Goal: Task Accomplishment & Management: Manage account settings

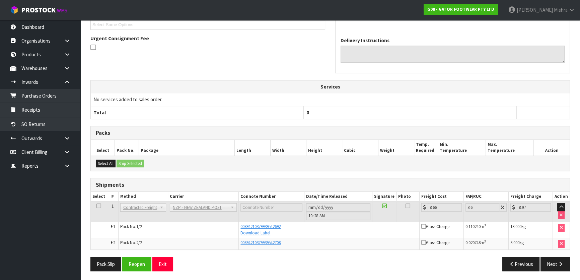
scroll to position [4, 0]
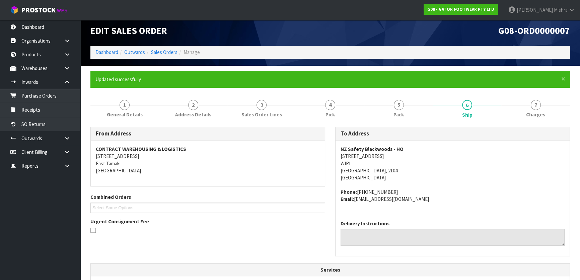
click at [110, 57] on ol "Dashboard Outwards Sales Orders Manage" at bounding box center [329, 52] width 479 height 12
click at [110, 55] on link "Dashboard" at bounding box center [106, 52] width 23 height 6
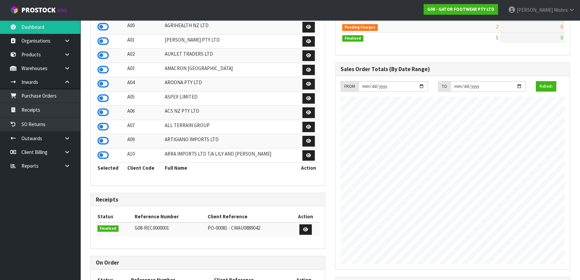
scroll to position [90, 0]
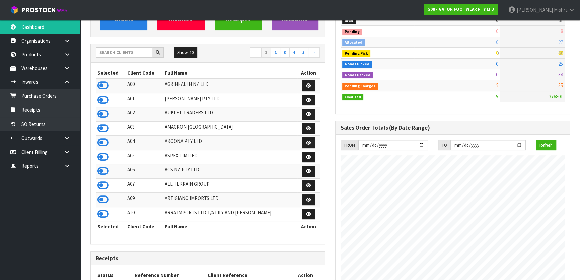
click at [133, 58] on div "Show: 10 5 10 25 50 ← 1 2 3 4 5 →" at bounding box center [208, 53] width 234 height 12
click at [134, 55] on input "text" at bounding box center [124, 52] width 57 height 10
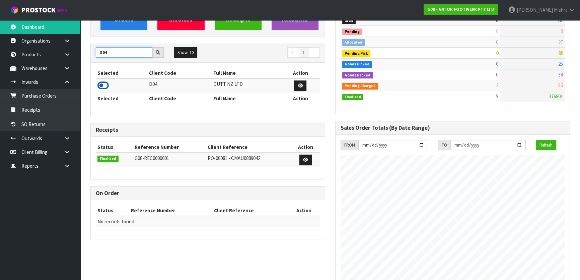
type input "D04"
click at [106, 82] on icon at bounding box center [102, 85] width 11 height 10
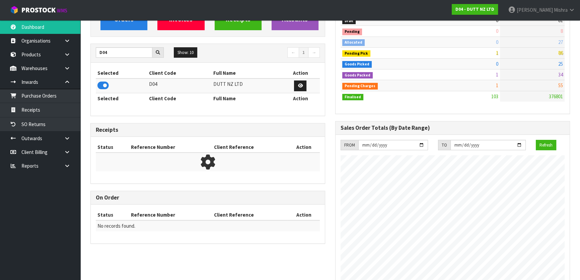
scroll to position [521, 244]
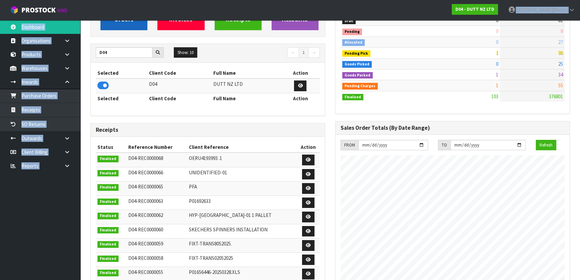
click at [115, 20] on body "Toggle navigation ProStock WMS D04 - DUTT NZ LTD Lalisha Mishra Logout Dashboar…" at bounding box center [290, 50] width 580 height 280
click at [116, 26] on link "View Orders" at bounding box center [123, 11] width 47 height 38
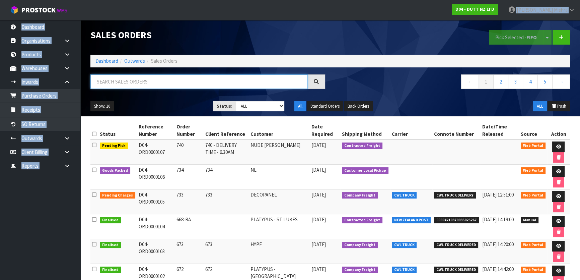
click at [162, 81] on input "text" at bounding box center [198, 81] width 217 height 14
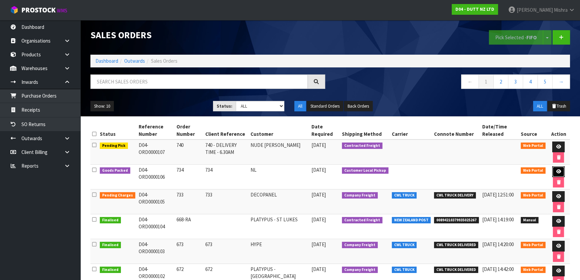
click at [552, 170] on link at bounding box center [558, 171] width 12 height 11
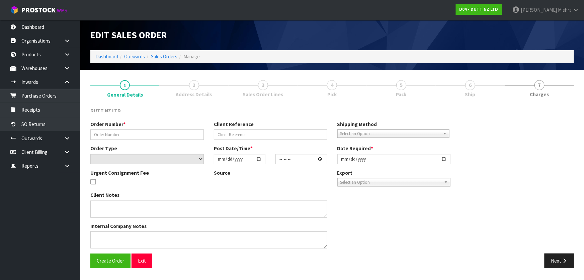
type input "734"
select select "number:0"
type input "[DATE]"
type input "10:16:00.000"
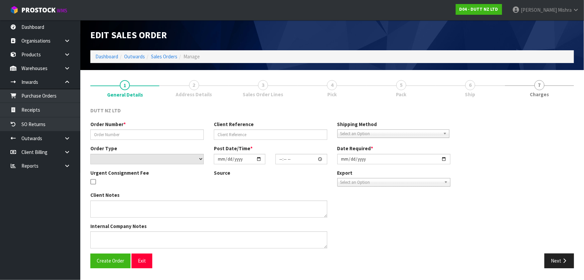
type input "[DATE]"
type textarea "PLEASE PICK THEM FOR THIRD PART PICK UP ASAP CONTACT - [PERSON_NAME]- [PHONE_NU…"
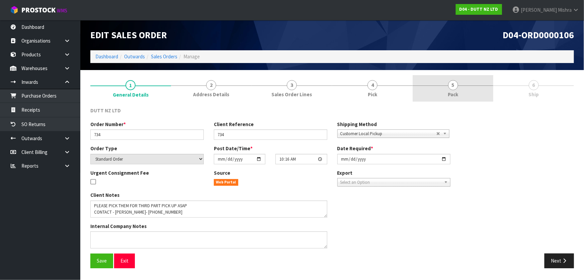
click at [487, 89] on link "5 Pack" at bounding box center [453, 88] width 81 height 26
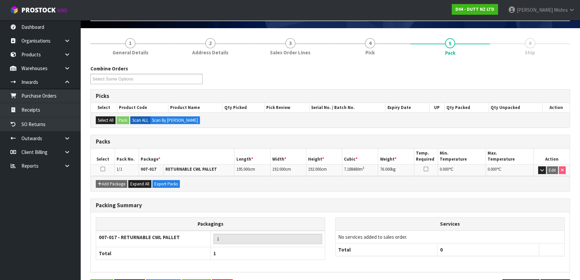
scroll to position [64, 0]
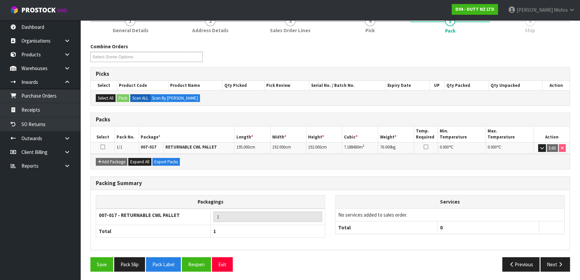
drag, startPoint x: 561, startPoint y: 252, endPoint x: 559, endPoint y: 258, distance: 7.0
click at [561, 252] on div "Packing Summary Packagings 007-017 - RETURNABLE CWL PALLET 1 Total 1 Services N…" at bounding box center [330, 216] width 490 height 81
click at [558, 259] on button "Next" at bounding box center [554, 264] width 29 height 14
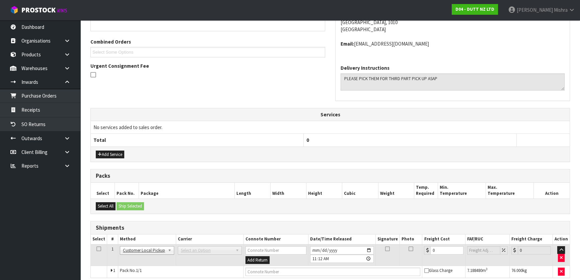
scroll to position [163, 0]
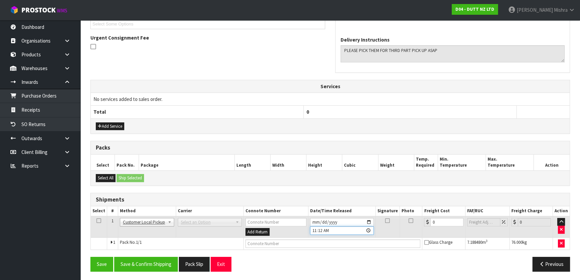
click at [311, 226] on input "11:12:00.000" at bounding box center [342, 230] width 64 height 8
click at [326, 228] on input "03:12" at bounding box center [342, 230] width 64 height 8
click at [327, 228] on input "03:12" at bounding box center [342, 230] width 64 height 8
click at [324, 228] on input "03:12" at bounding box center [342, 230] width 64 height 8
type input "15:12"
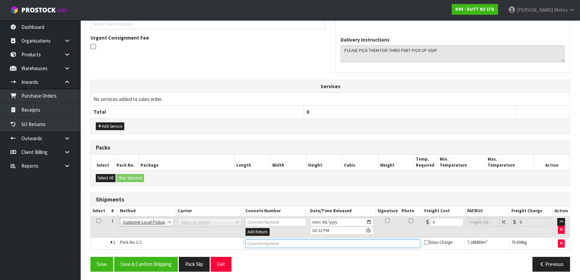
drag, startPoint x: 280, startPoint y: 242, endPoint x: 284, endPoint y: 241, distance: 4.1
click at [280, 243] on input "text" at bounding box center [332, 243] width 175 height 8
type input "CUSTOMER COLLECTED"
click at [152, 259] on button "Save & Confirm Shipping" at bounding box center [146, 263] width 64 height 14
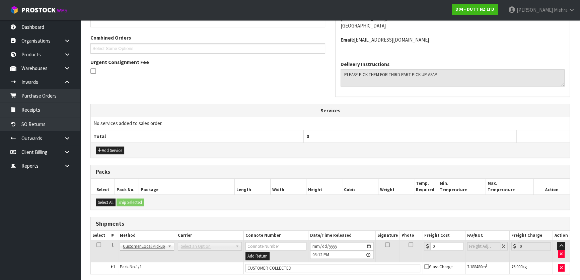
scroll to position [0, 0]
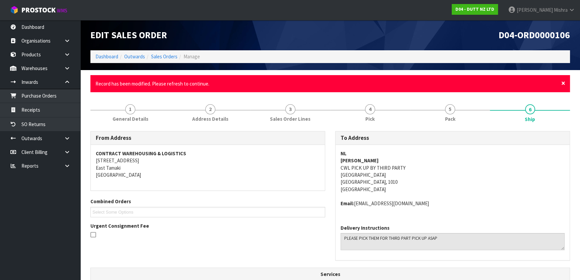
click at [564, 83] on span "×" at bounding box center [563, 82] width 4 height 9
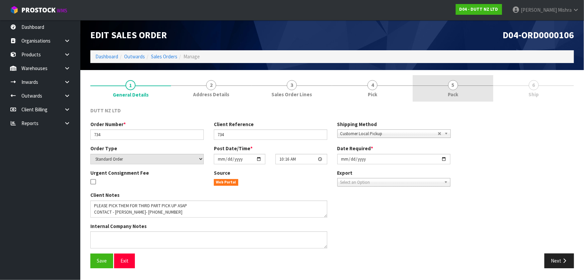
click at [461, 86] on link "5 Pack" at bounding box center [453, 88] width 81 height 26
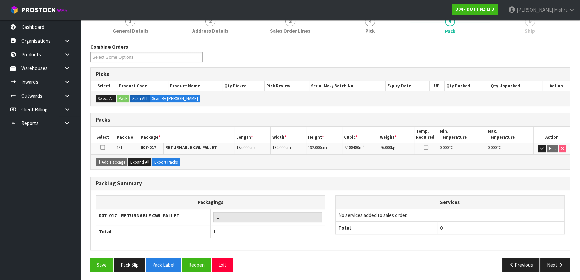
scroll to position [64, 0]
click at [566, 261] on button "Next" at bounding box center [554, 264] width 29 height 14
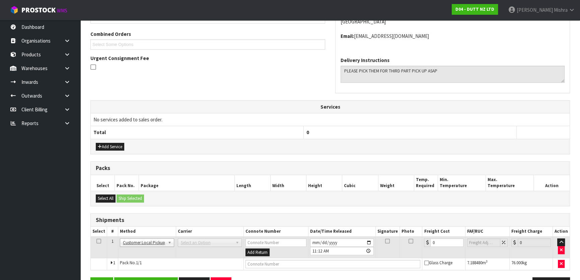
scroll to position [163, 0]
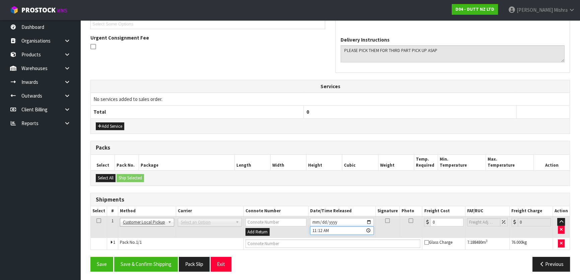
click at [313, 227] on input "11:12:00.000" at bounding box center [342, 230] width 64 height 8
click at [324, 230] on input "03:12" at bounding box center [342, 230] width 64 height 8
click at [327, 228] on input "03:12" at bounding box center [342, 230] width 64 height 8
type input "15:12"
click at [262, 242] on input "text" at bounding box center [332, 243] width 175 height 8
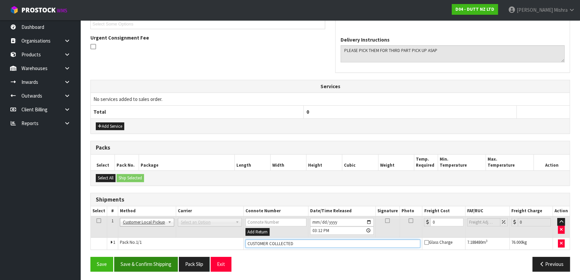
type input "CUSTOMER COLLLECTED"
click at [155, 262] on button "Save & Confirm Shipping" at bounding box center [146, 263] width 64 height 14
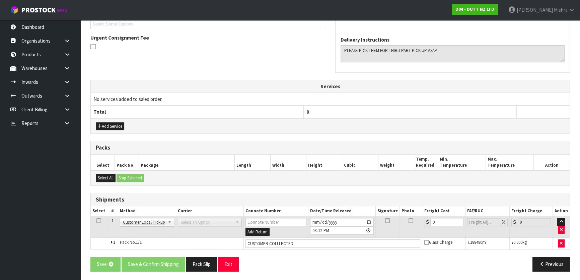
scroll to position [0, 0]
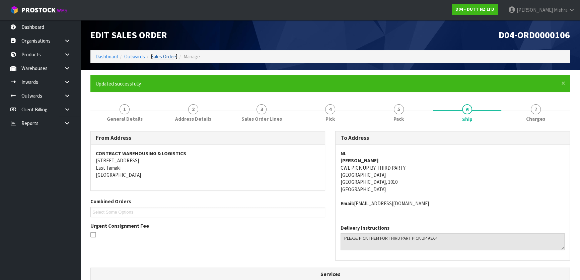
click at [173, 59] on link "Sales Orders" at bounding box center [164, 56] width 26 height 6
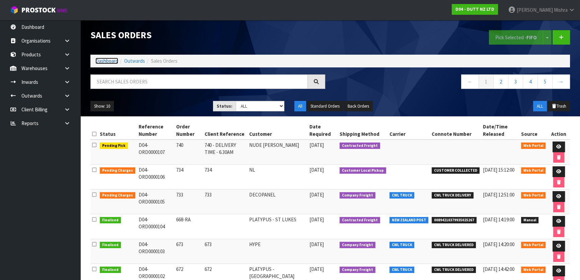
click at [103, 61] on link "Dashboard" at bounding box center [106, 61] width 23 height 6
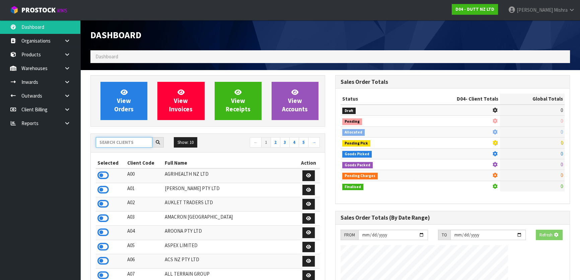
click at [131, 141] on input "text" at bounding box center [124, 142] width 57 height 10
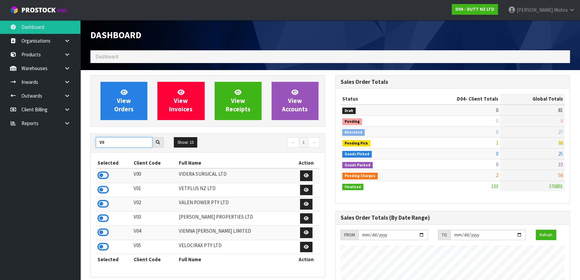
type input "V"
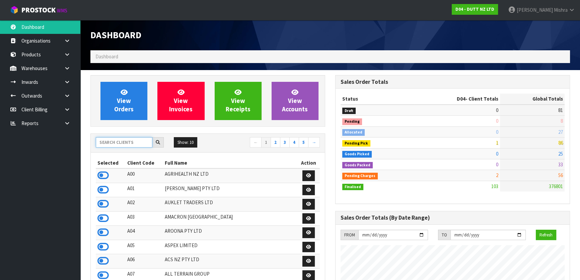
click at [142, 141] on input "text" at bounding box center [124, 142] width 57 height 10
type input "13"
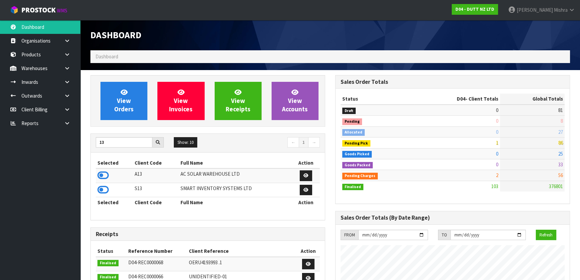
click at [96, 174] on td at bounding box center [114, 175] width 37 height 14
click at [99, 174] on icon at bounding box center [102, 175] width 11 height 10
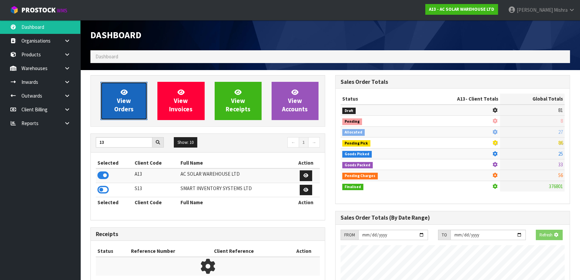
click at [104, 88] on link "View Orders" at bounding box center [123, 101] width 47 height 38
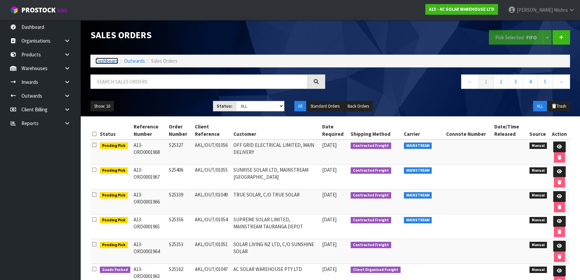
click at [104, 61] on link "Dashboard" at bounding box center [106, 61] width 23 height 6
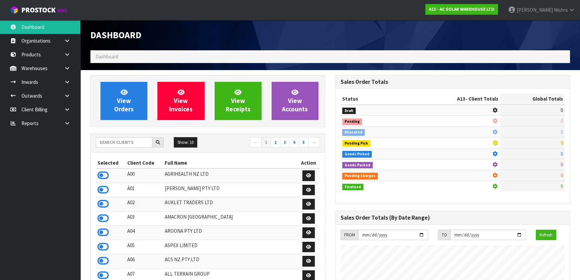
scroll to position [535, 244]
click at [128, 145] on input "text" at bounding box center [124, 142] width 57 height 10
type input "D04"
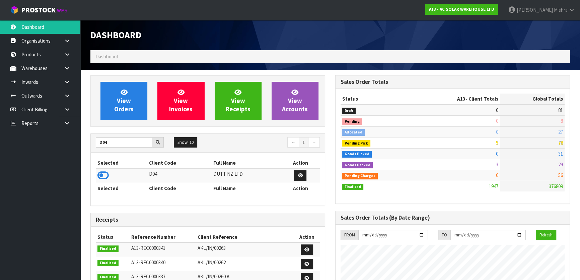
drag, startPoint x: 107, startPoint y: 173, endPoint x: 109, endPoint y: 159, distance: 13.6
click at [106, 172] on icon at bounding box center [102, 175] width 11 height 10
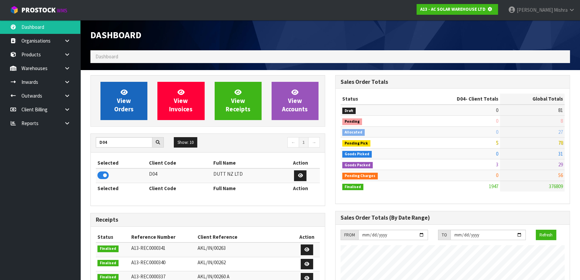
scroll to position [334409, 334581]
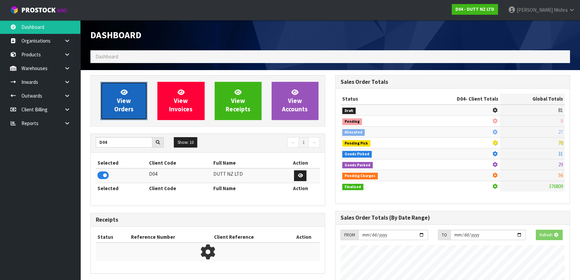
click at [130, 98] on span "View Orders" at bounding box center [123, 100] width 19 height 25
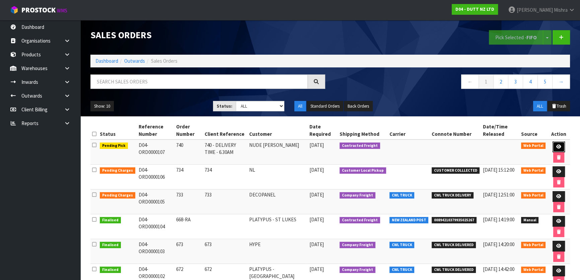
click at [556, 142] on link at bounding box center [558, 146] width 12 height 11
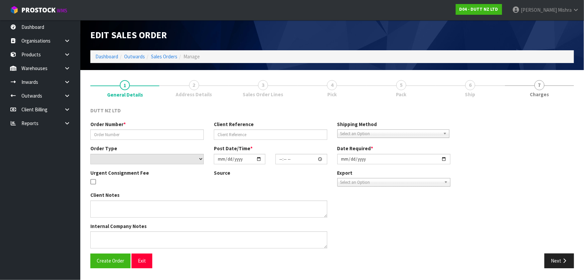
type input "740"
type input "740 - DELIVERY TIME - 6.30AM"
select select "number:0"
type input "[DATE]"
type input "10:23:00.000"
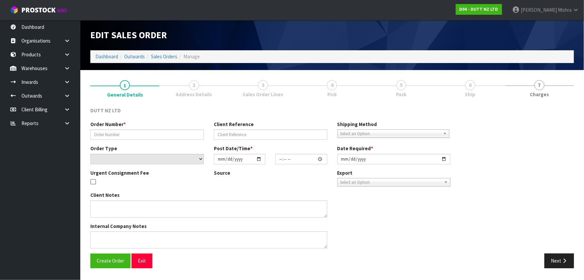
type input "[DATE]"
type textarea "TAILGATE/ PALLET JACK DELIVERY TO STORE PLEASE CONTACT THE SITE CONTACT ON ARRI…"
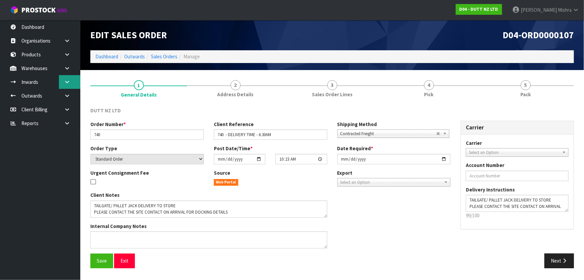
click at [69, 80] on icon at bounding box center [67, 81] width 6 height 5
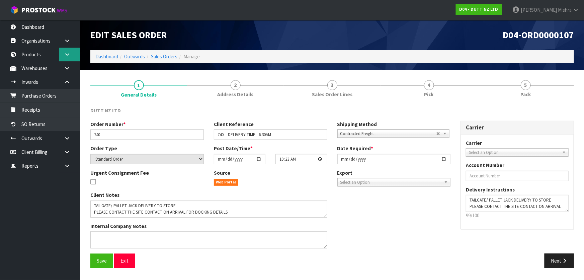
click at [63, 53] on link at bounding box center [69, 55] width 21 height 14
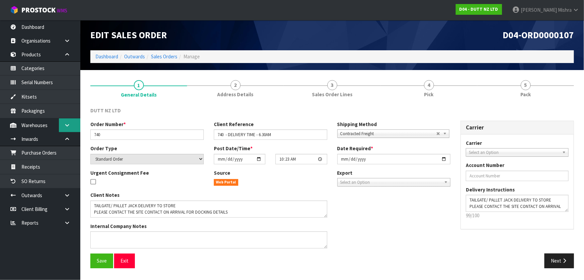
click at [64, 129] on link at bounding box center [69, 125] width 21 height 14
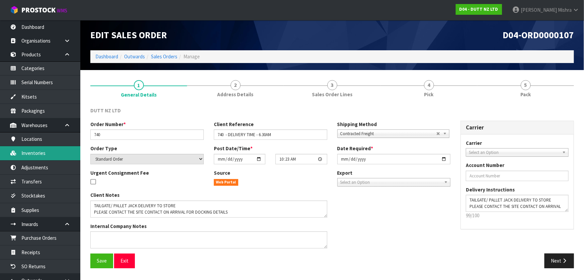
click at [49, 159] on link "Inventories" at bounding box center [40, 153] width 80 height 14
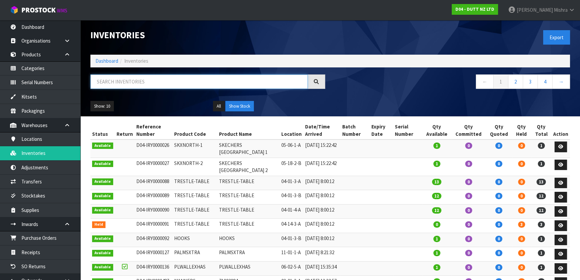
click at [137, 83] on input "text" at bounding box center [198, 81] width 217 height 14
type input "71002315"
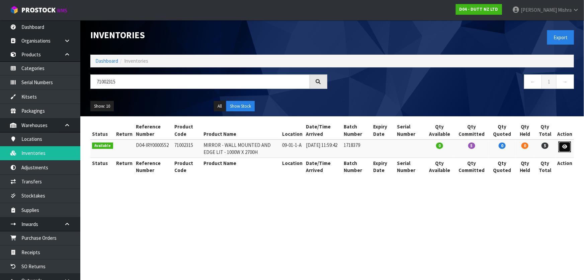
click at [563, 144] on link at bounding box center [565, 146] width 12 height 11
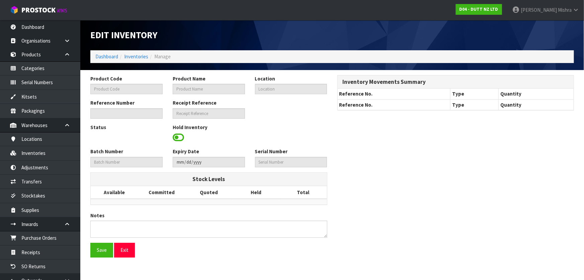
type input "71002315"
type input "MIRROR - WALL MOUNTED AND EDGE LIT - 1000W X 2700H"
type input "09-01-1-A"
type input "D04-IRY0000552"
type input "D04-REC0000068"
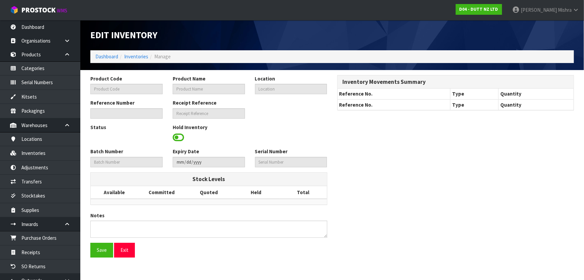
type input "1718379"
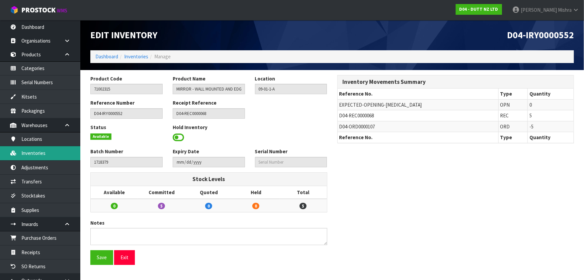
click at [40, 148] on link "Inventories" at bounding box center [40, 153] width 80 height 14
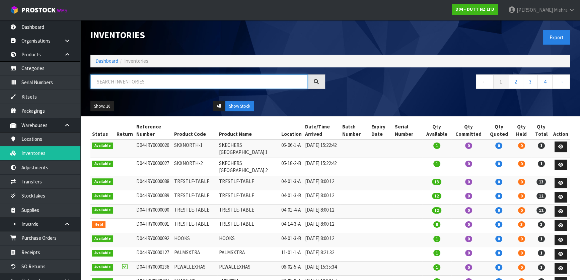
click at [151, 81] on input "text" at bounding box center [198, 81] width 217 height 14
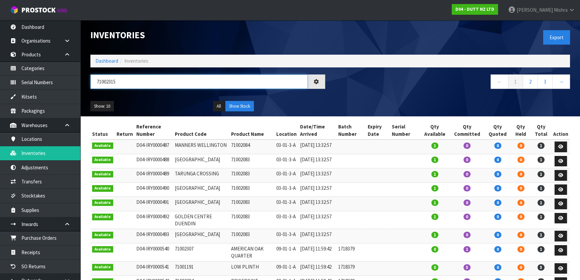
type input "71002315"
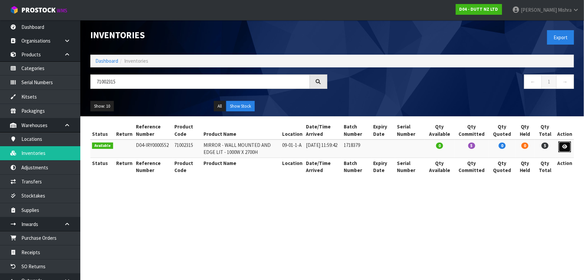
click at [566, 147] on icon at bounding box center [565, 146] width 5 height 4
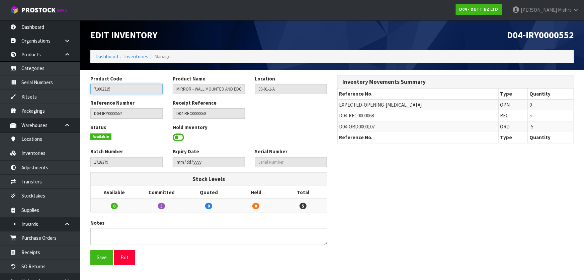
click at [102, 90] on input "71002315" at bounding box center [126, 89] width 72 height 10
click at [55, 59] on link "Products" at bounding box center [40, 55] width 80 height 14
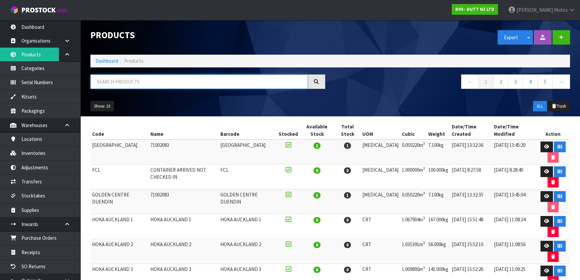
click at [122, 82] on input "text" at bounding box center [198, 81] width 217 height 14
paste input "71002315"
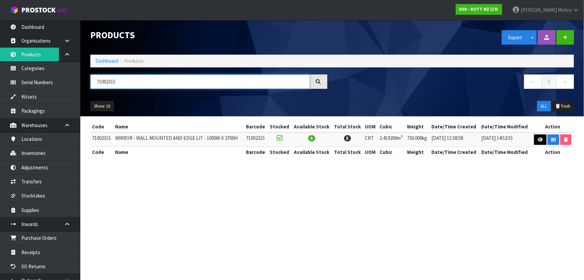
type input "71002315"
click at [542, 140] on icon at bounding box center [540, 139] width 5 height 4
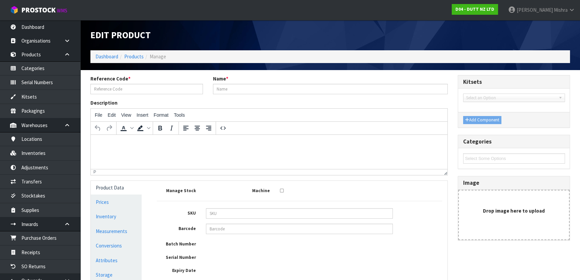
type input "71002315"
type input "MIRROR - WALL MOUNTED AND EDGE LIT - 1000W X 2700H"
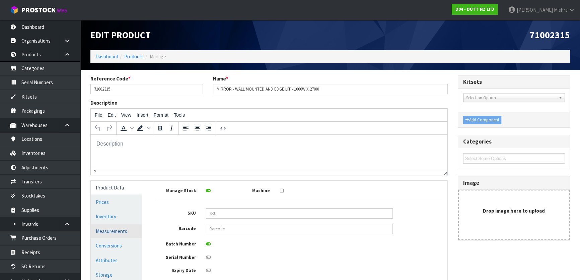
click at [111, 232] on link "Measurements" at bounding box center [116, 231] width 51 height 14
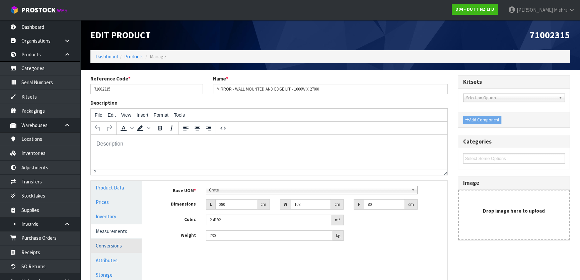
click at [114, 248] on link "Conversions" at bounding box center [116, 245] width 51 height 14
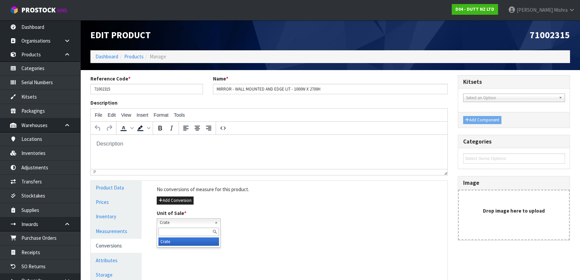
click at [211, 223] on span "Crate" at bounding box center [186, 222] width 52 height 8
click at [271, 215] on div "Unit of Sale * Crate Crate Crate" at bounding box center [299, 217] width 295 height 17
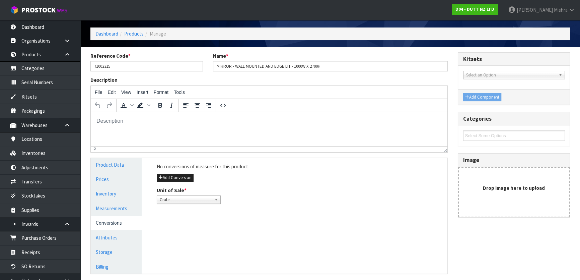
scroll to position [61, 0]
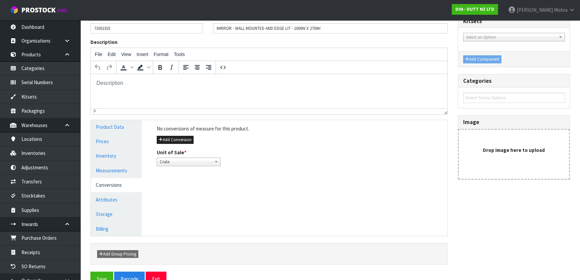
click at [189, 204] on div "Manage Stock Machine SKU Barcode Batch Number Serial Number Expiry Date Frozen …" at bounding box center [299, 178] width 305 height 116
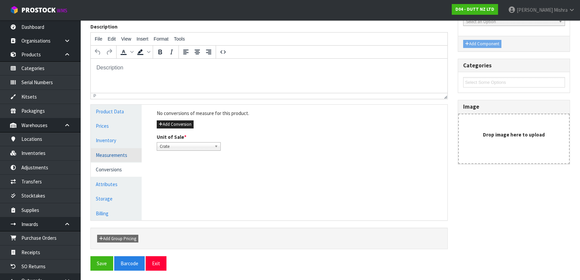
click at [128, 154] on link "Measurements" at bounding box center [116, 155] width 51 height 14
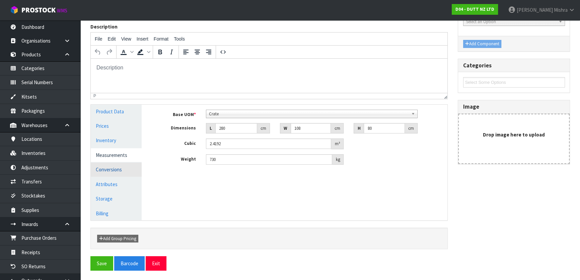
click at [113, 166] on link "Conversions" at bounding box center [116, 169] width 51 height 14
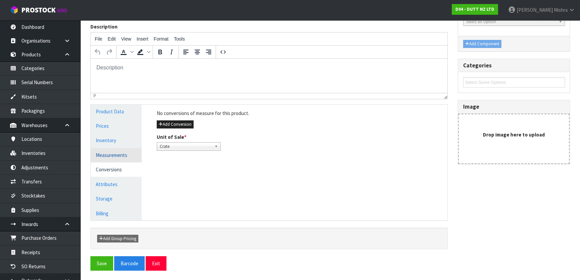
click at [120, 153] on link "Measurements" at bounding box center [116, 155] width 51 height 14
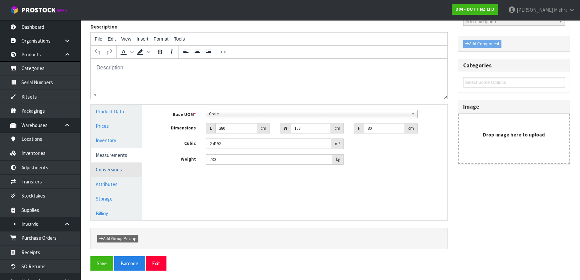
click at [116, 175] on link "Conversions" at bounding box center [116, 169] width 51 height 14
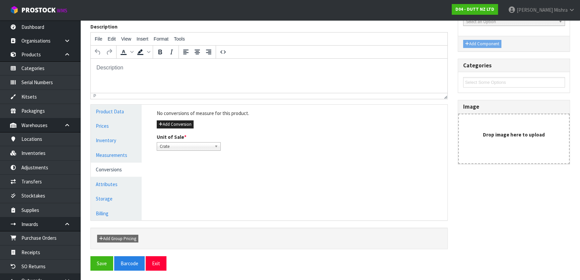
click at [201, 198] on div "Manage Stock Machine SKU Barcode Batch Number Serial Number Expiry Date Frozen …" at bounding box center [299, 162] width 305 height 116
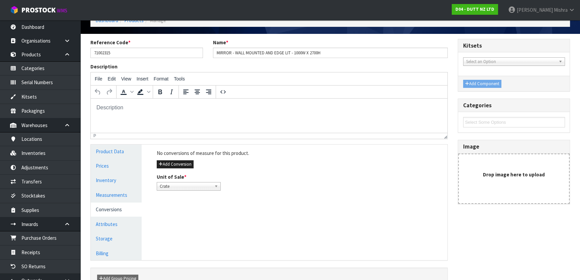
scroll to position [0, 0]
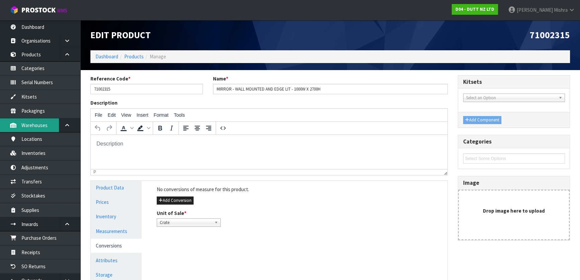
click at [45, 125] on link "Warehouses" at bounding box center [40, 125] width 80 height 14
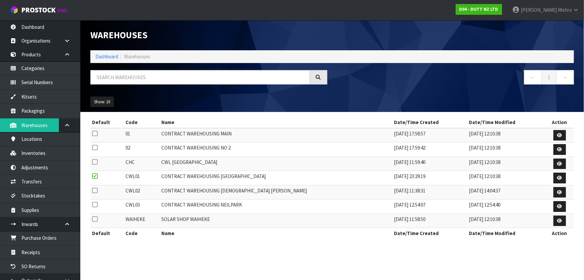
click at [196, 100] on ul "Show: 10 5 10 25 50" at bounding box center [147, 101] width 114 height 11
click at [34, 164] on link "Adjustments" at bounding box center [40, 167] width 80 height 14
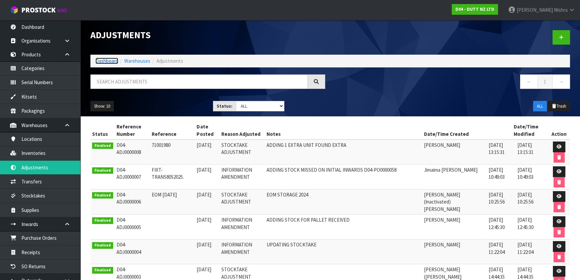
click at [102, 61] on link "Dashboard" at bounding box center [106, 61] width 23 height 6
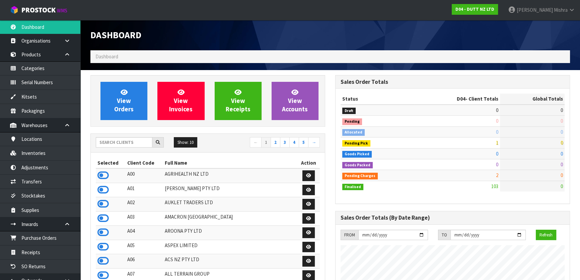
scroll to position [521, 244]
click at [114, 148] on div "Show: 10 5 10 25 50 ← 1 2 3 4 5 →" at bounding box center [208, 143] width 234 height 12
